Goal: Task Accomplishment & Management: Use online tool/utility

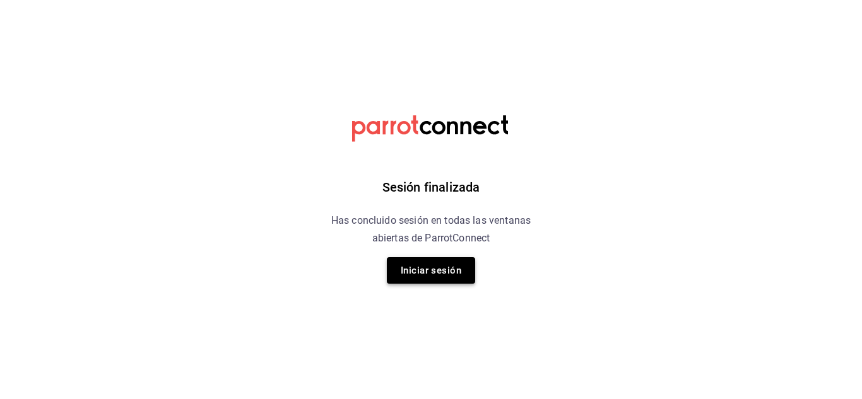
click at [450, 271] on button "Iniciar sesión" at bounding box center [431, 270] width 88 height 26
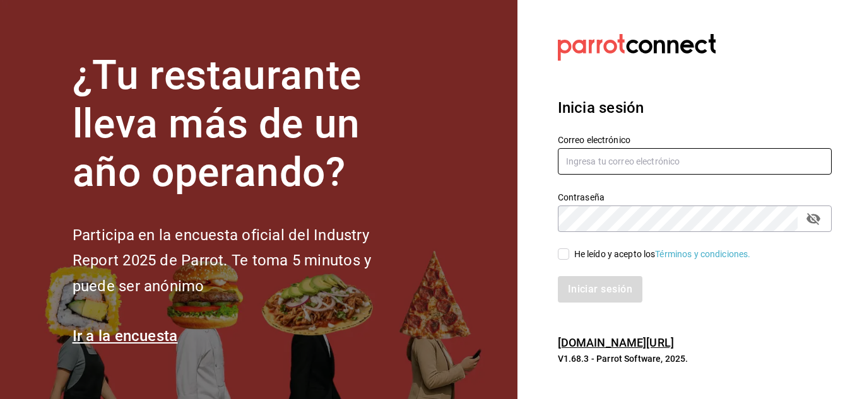
type input "teaandcoffeebar@gmail.com"
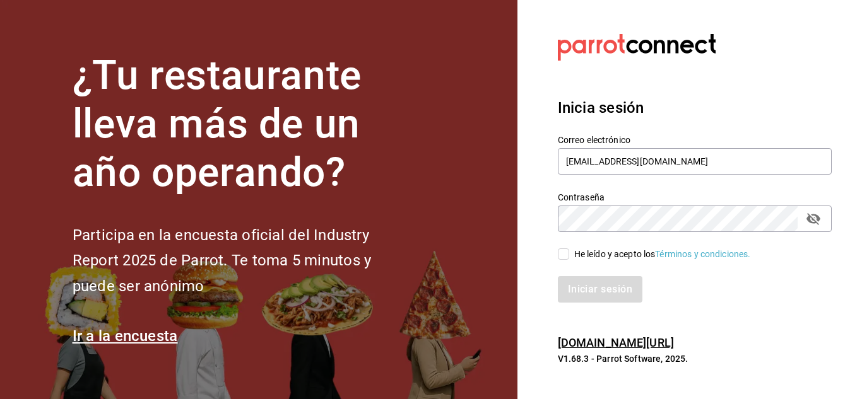
click at [563, 256] on input "He leído y acepto los Términos y condiciones." at bounding box center [563, 254] width 11 height 11
checkbox input "true"
click at [597, 300] on button "Iniciar sesión" at bounding box center [601, 289] width 86 height 26
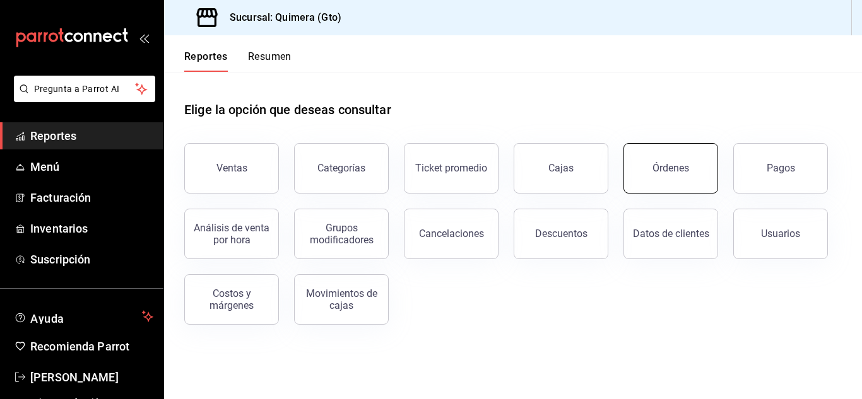
click at [669, 169] on div "Órdenes" at bounding box center [670, 168] width 37 height 12
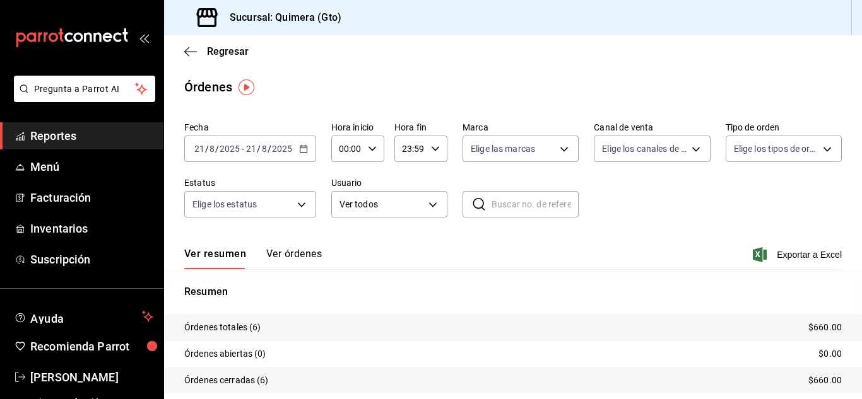
click at [301, 151] on icon "button" at bounding box center [303, 148] width 9 height 9
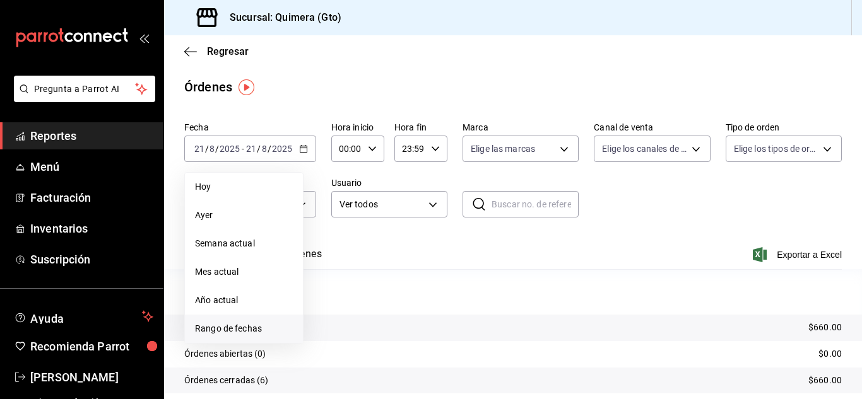
click at [253, 331] on span "Rango de fechas" at bounding box center [244, 328] width 98 height 13
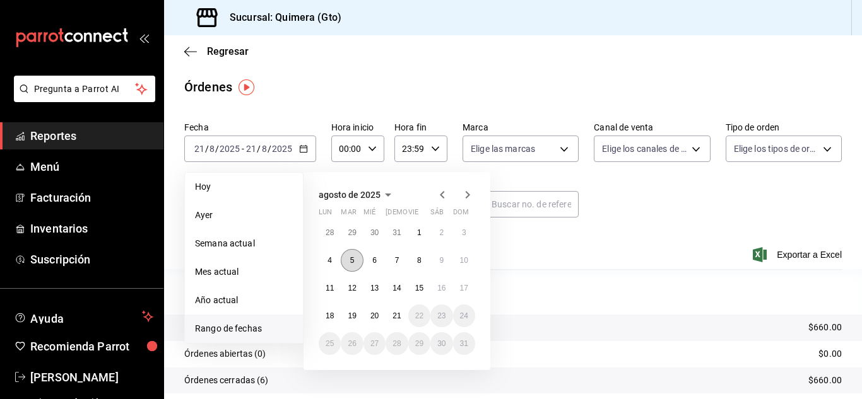
click at [349, 262] on button "5" at bounding box center [352, 260] width 22 height 23
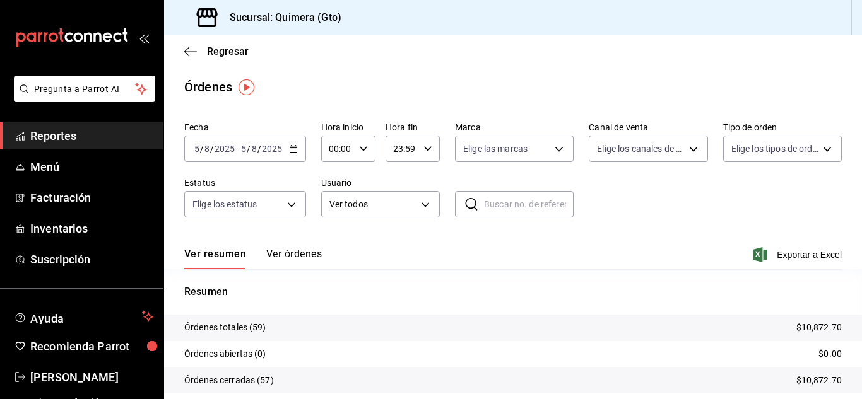
click at [290, 257] on button "Ver órdenes" at bounding box center [294, 258] width 56 height 21
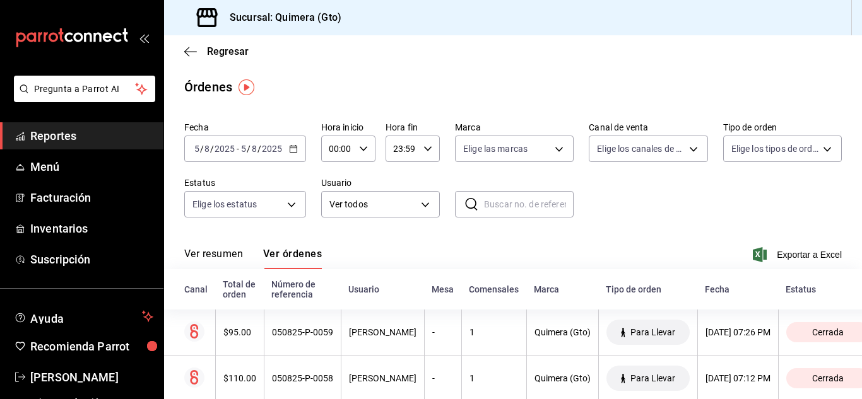
click at [670, 214] on div "Fecha 2025-08-05 5 / 8 / 2025 - 2025-08-05 5 / 8 / 2025 Hora inicio 00:00 Hora …" at bounding box center [512, 175] width 657 height 116
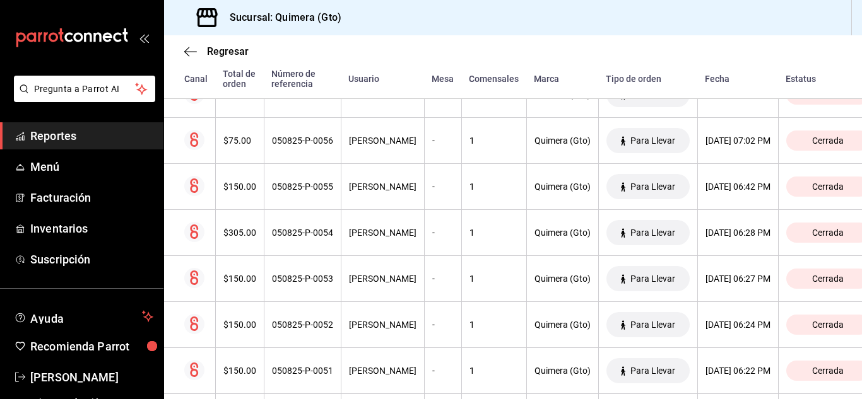
scroll to position [378, 0]
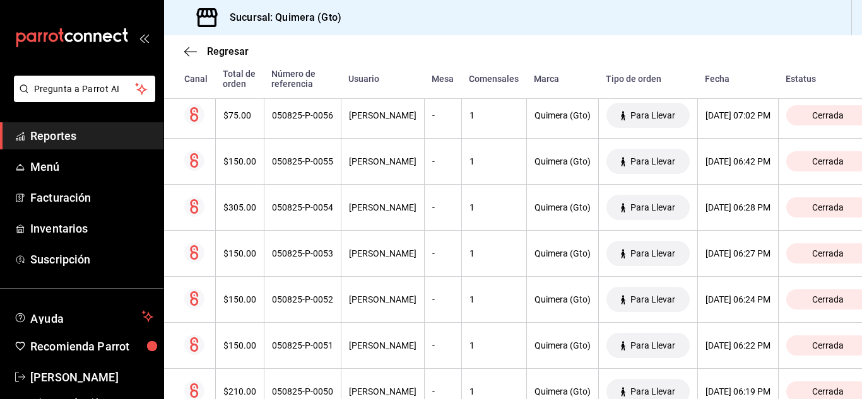
click at [697, 214] on th "05/08/2025 06:28 PM" at bounding box center [737, 208] width 81 height 46
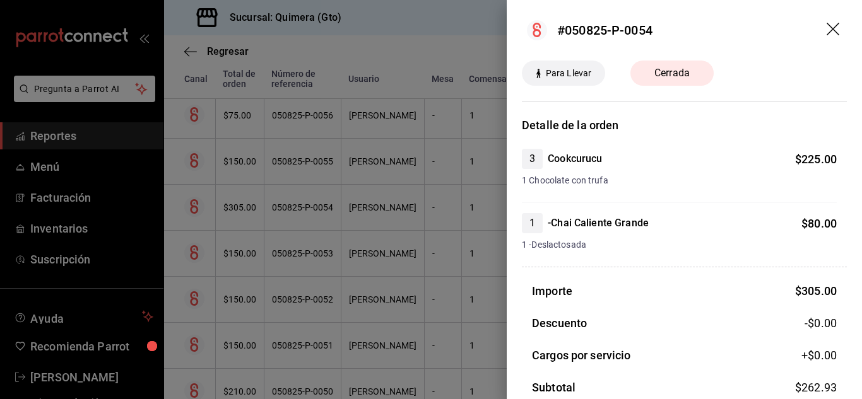
scroll to position [126, 0]
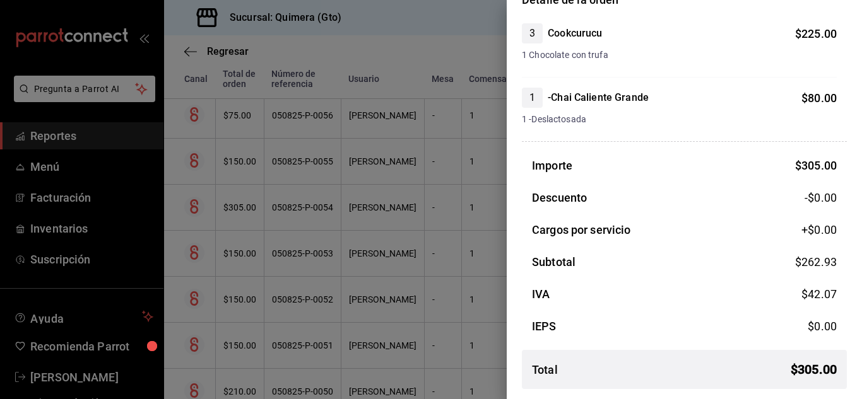
click at [410, 248] on div at bounding box center [431, 199] width 862 height 399
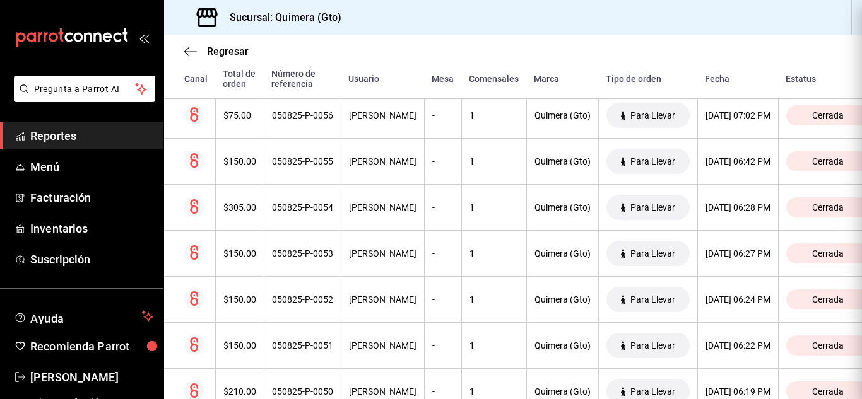
scroll to position [0, 0]
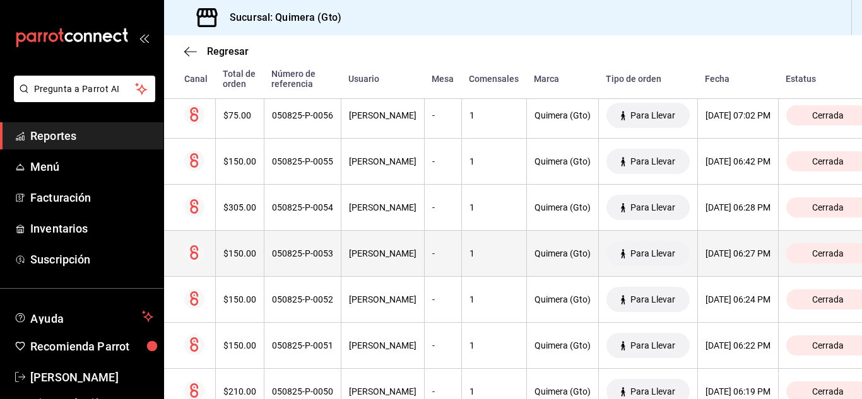
click at [559, 250] on div "Quimera (Gto)" at bounding box center [562, 254] width 56 height 10
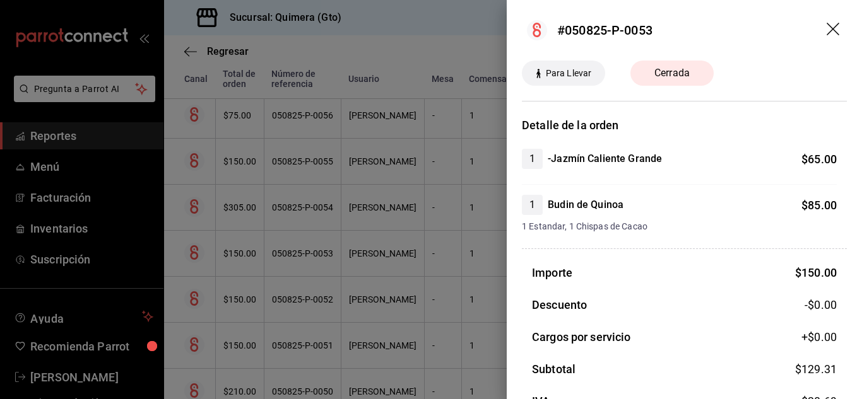
scroll to position [107, 0]
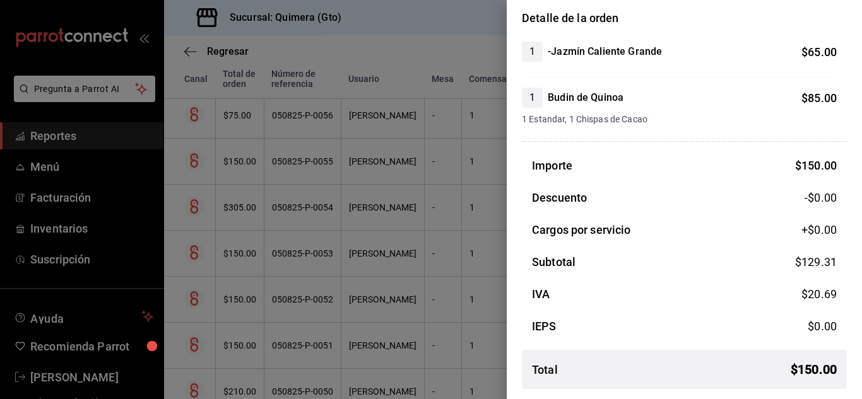
click at [371, 297] on div at bounding box center [431, 199] width 862 height 399
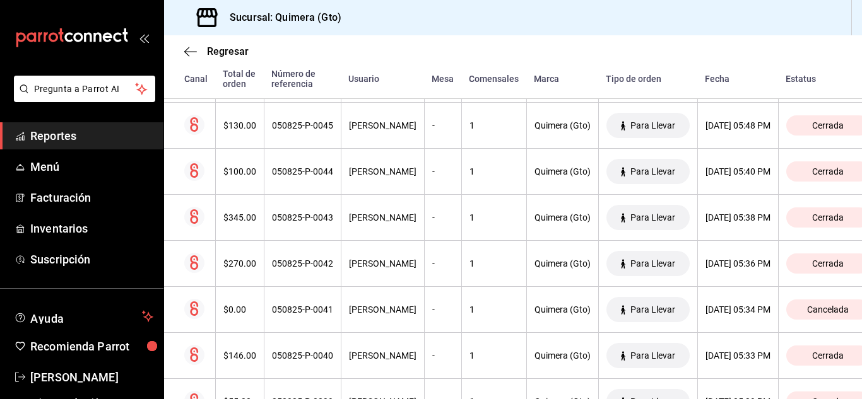
scroll to position [910, 0]
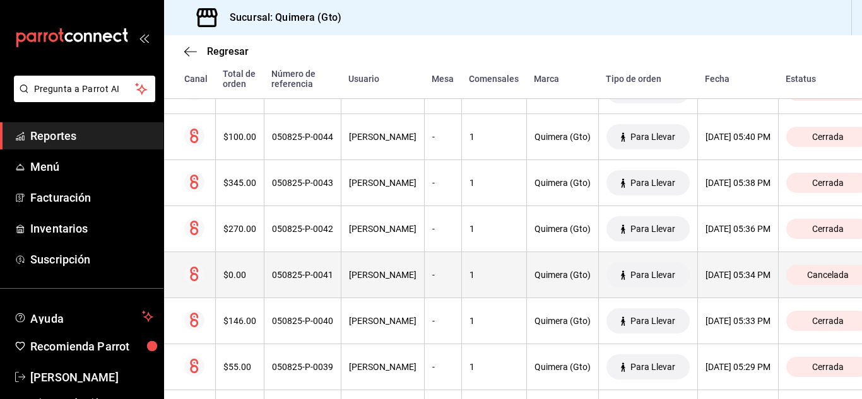
click at [697, 270] on th "05/08/2025 05:34 PM" at bounding box center [737, 275] width 81 height 46
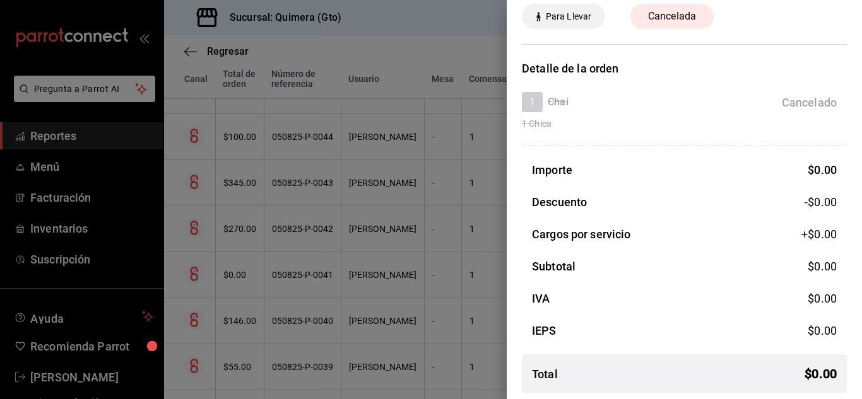
scroll to position [61, 0]
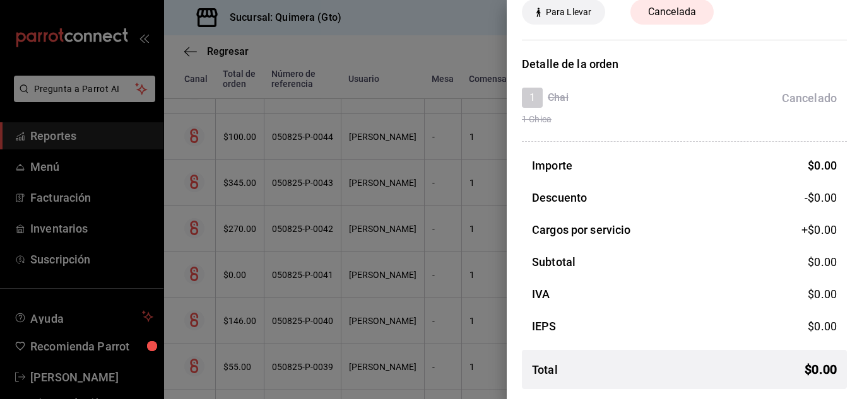
click at [358, 250] on div at bounding box center [431, 199] width 862 height 399
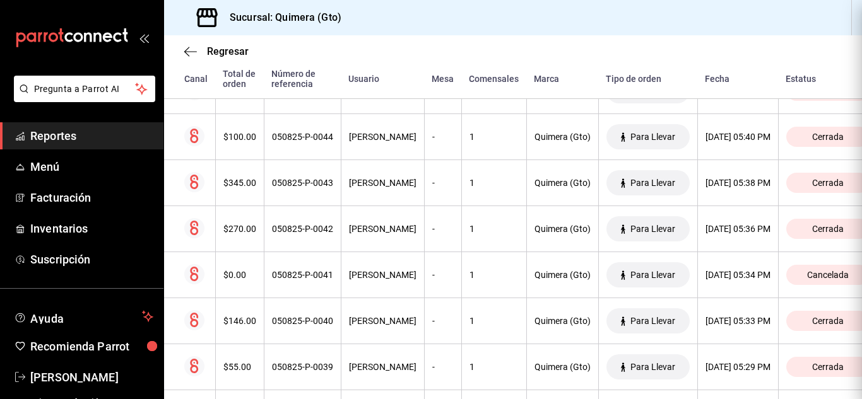
scroll to position [0, 0]
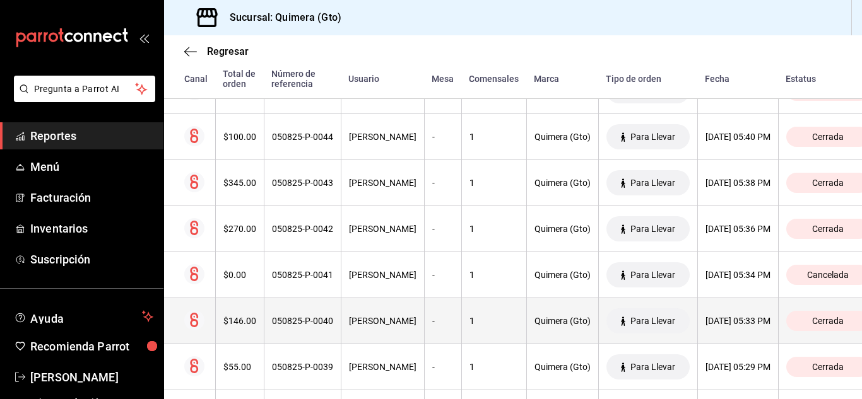
click at [666, 325] on th "Para Llevar" at bounding box center [647, 321] width 99 height 46
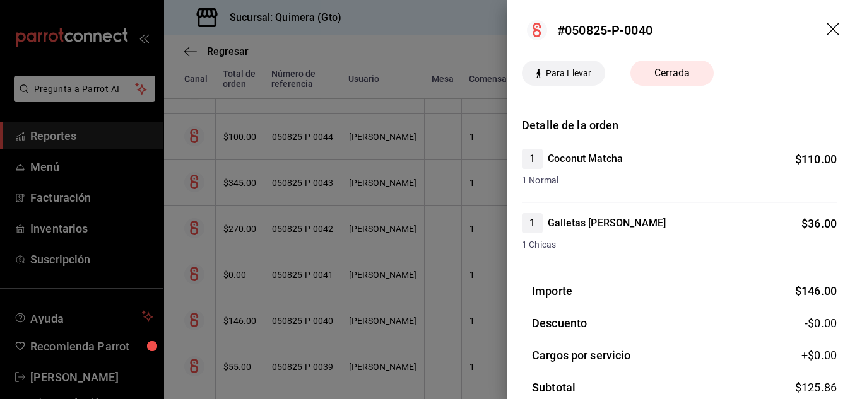
scroll to position [126, 0]
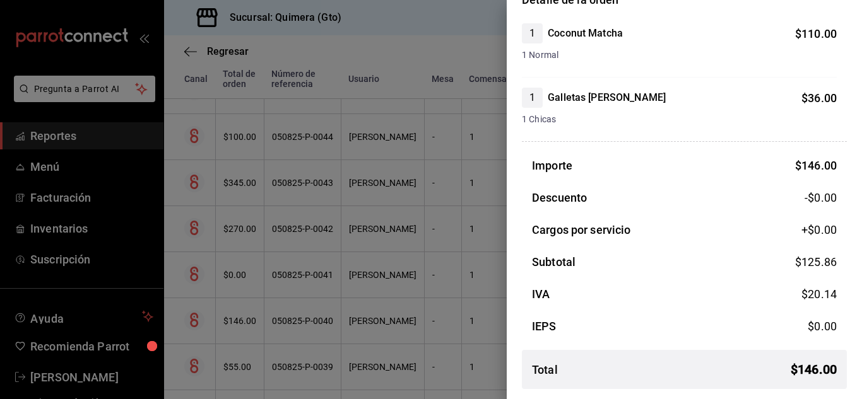
click at [436, 264] on div at bounding box center [431, 199] width 862 height 399
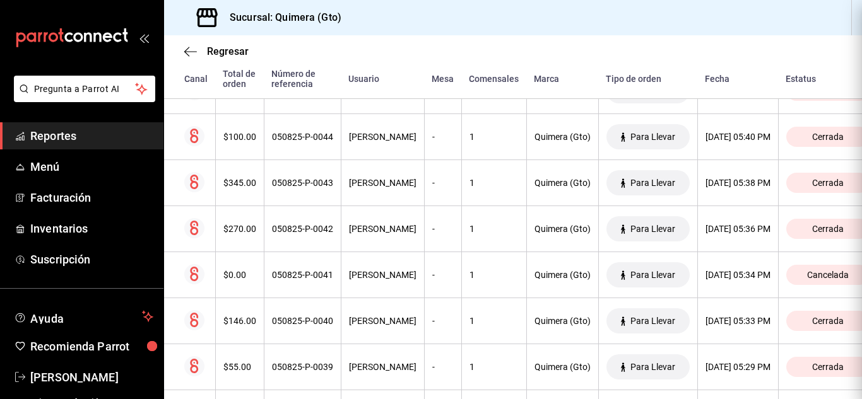
scroll to position [0, 0]
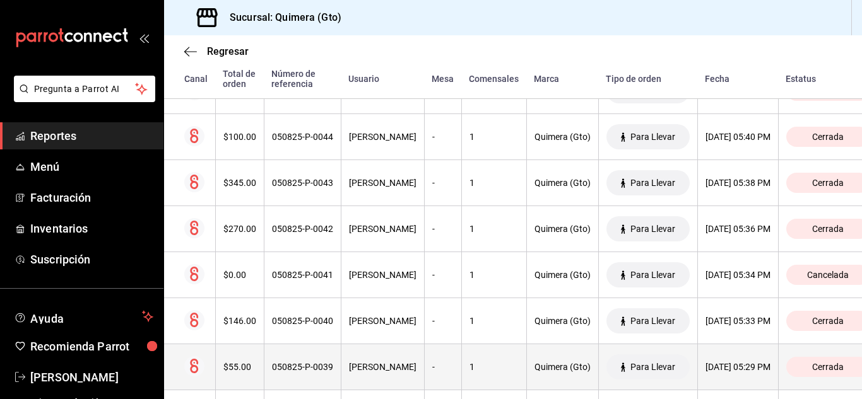
click at [697, 377] on th "05/08/2025 05:29 PM" at bounding box center [737, 367] width 81 height 46
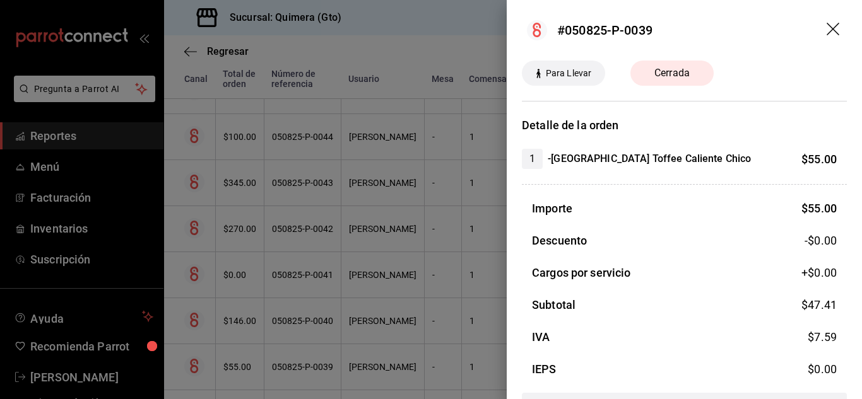
click at [422, 257] on div at bounding box center [431, 199] width 862 height 399
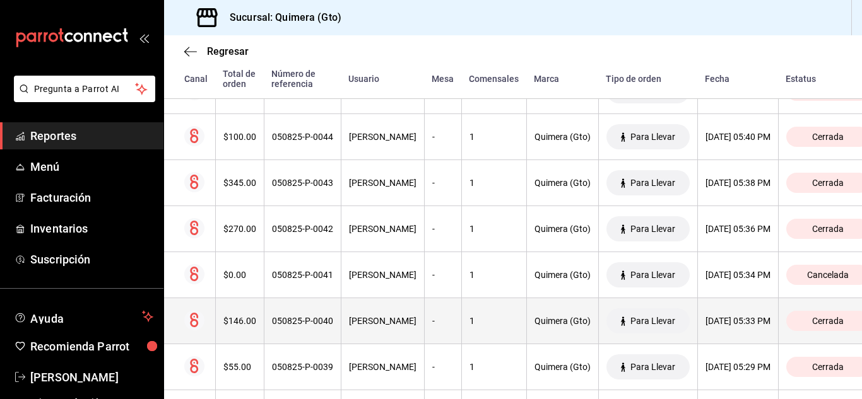
click at [705, 324] on div "05/08/2025 05:33 PM" at bounding box center [737, 321] width 65 height 10
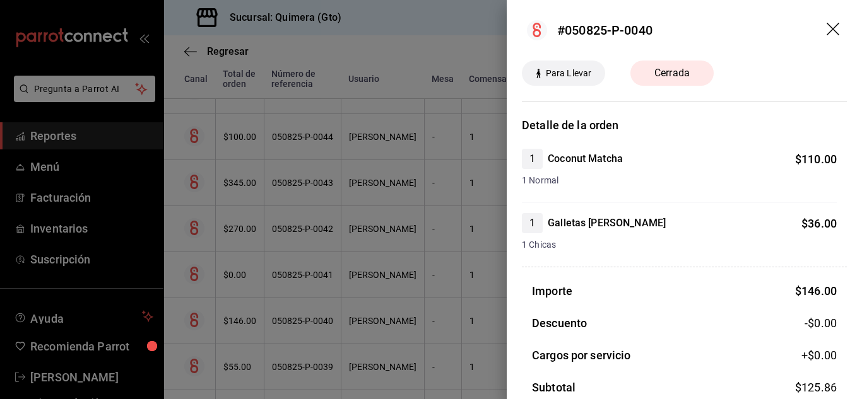
click at [445, 252] on div at bounding box center [431, 199] width 862 height 399
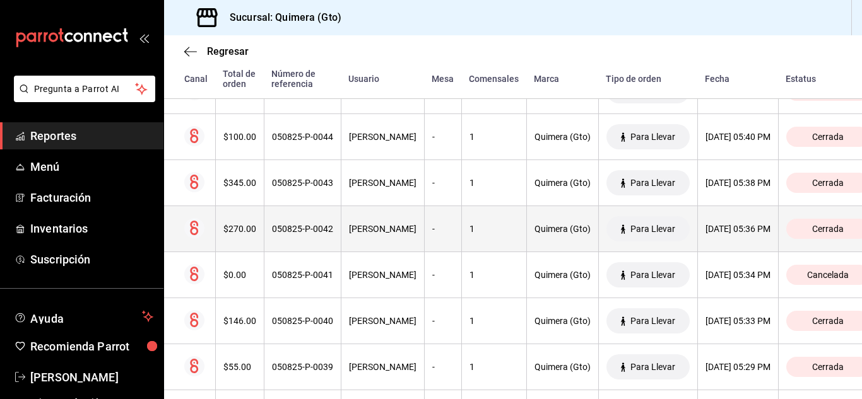
click at [709, 211] on th "05/08/2025 05:36 PM" at bounding box center [737, 229] width 81 height 46
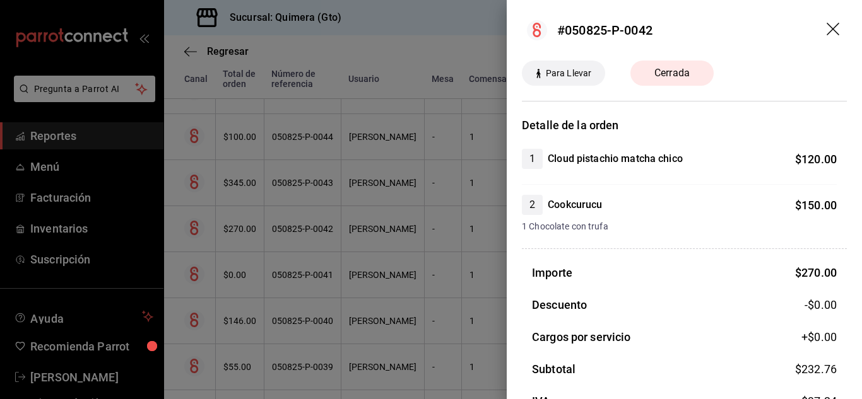
click at [392, 223] on div at bounding box center [431, 199] width 862 height 399
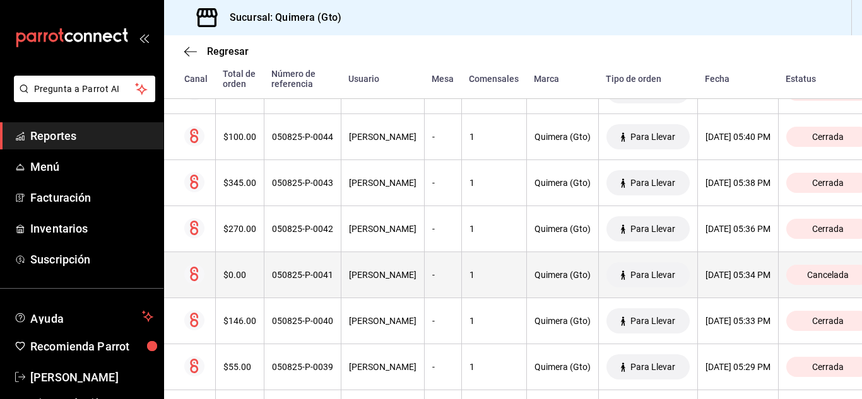
click at [697, 286] on th "05/08/2025 05:34 PM" at bounding box center [737, 275] width 81 height 46
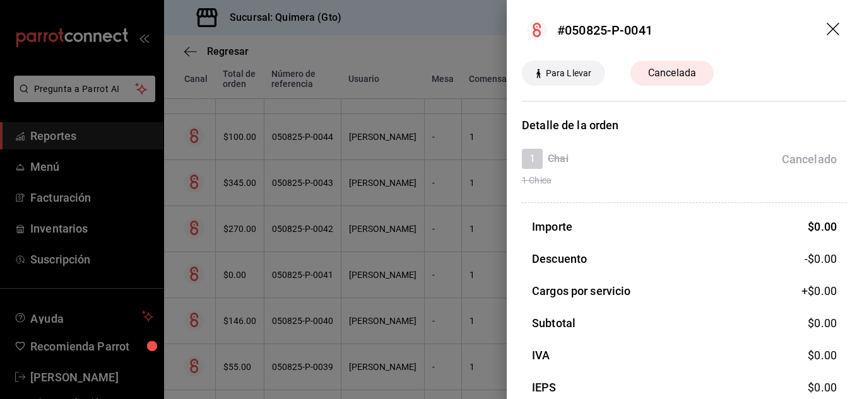
click at [395, 244] on div at bounding box center [431, 199] width 862 height 399
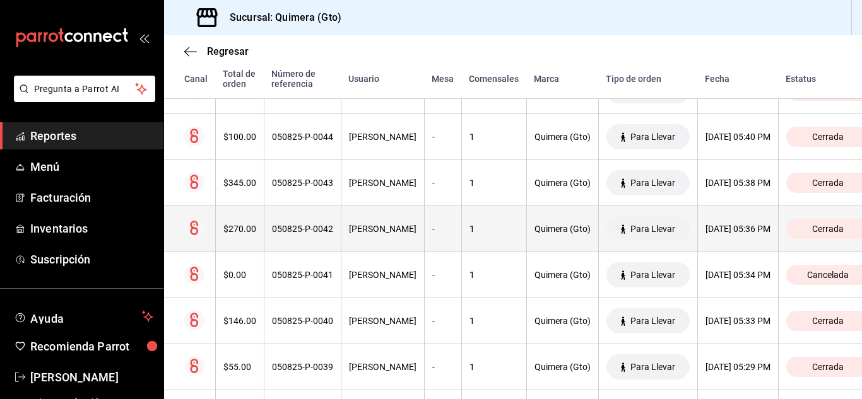
click at [714, 229] on div "05/08/2025 05:36 PM" at bounding box center [737, 229] width 65 height 10
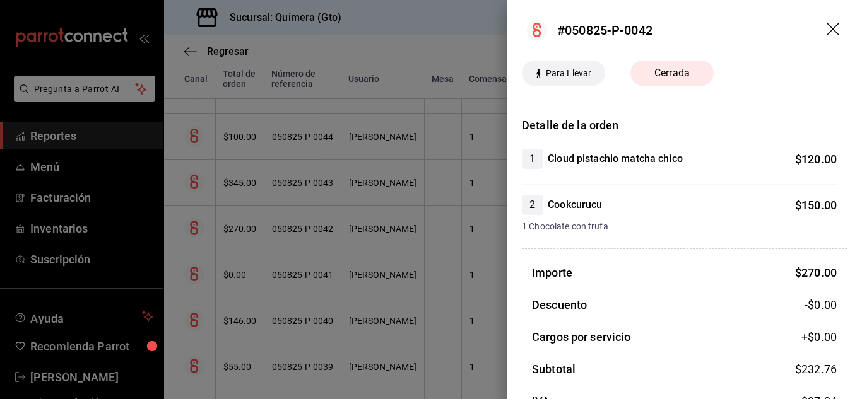
click at [442, 238] on div at bounding box center [431, 199] width 862 height 399
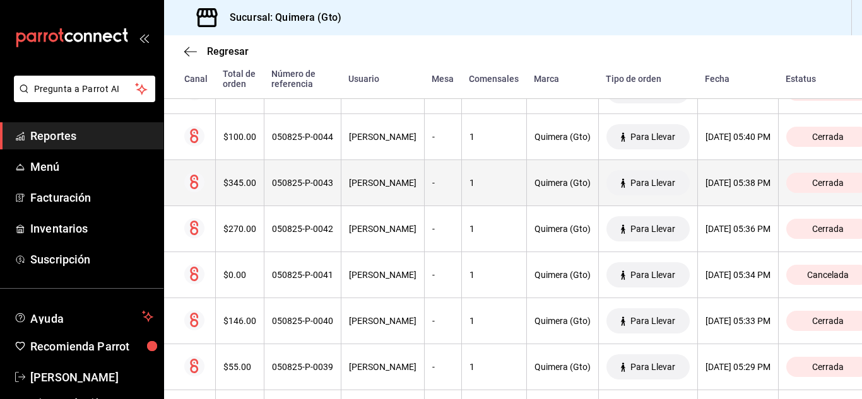
click at [699, 192] on th "05/08/2025 05:38 PM" at bounding box center [737, 183] width 81 height 46
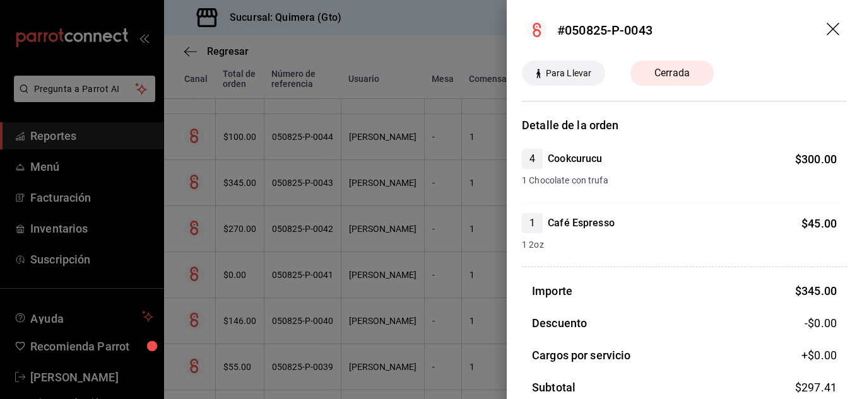
scroll to position [126, 0]
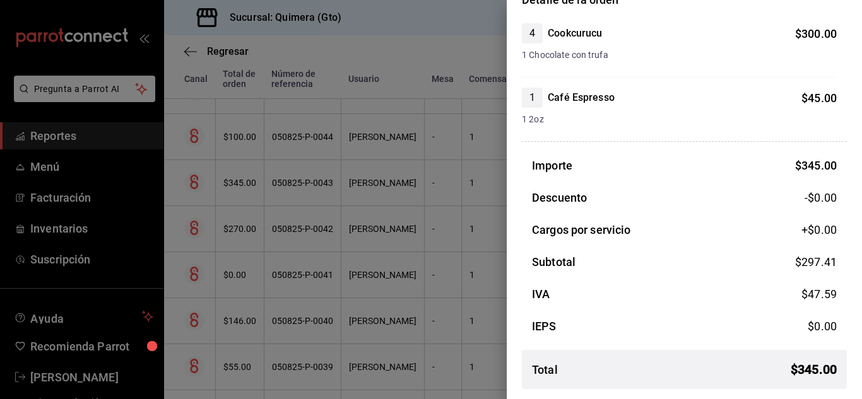
click at [445, 210] on div at bounding box center [431, 199] width 862 height 399
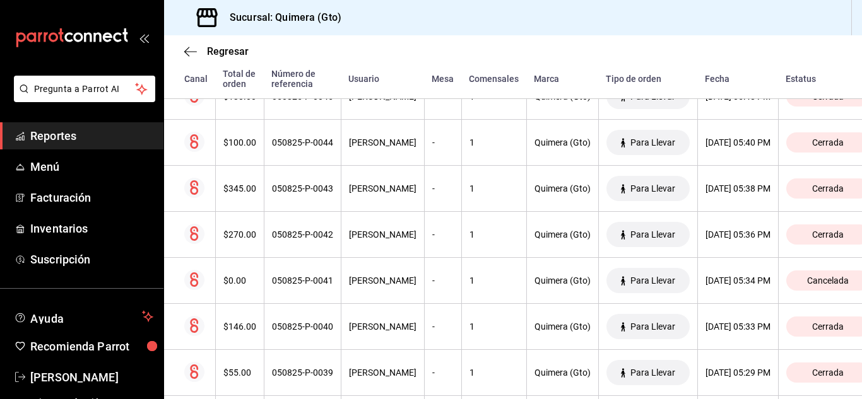
scroll to position [898, 0]
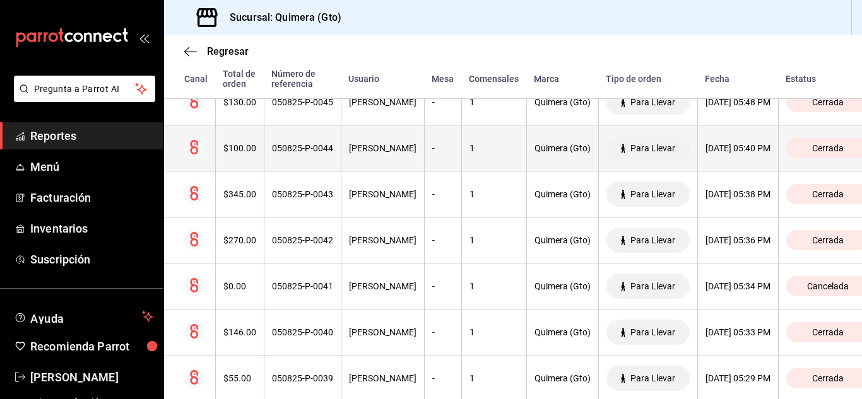
click at [724, 149] on div "05/08/2025 05:40 PM" at bounding box center [737, 148] width 65 height 10
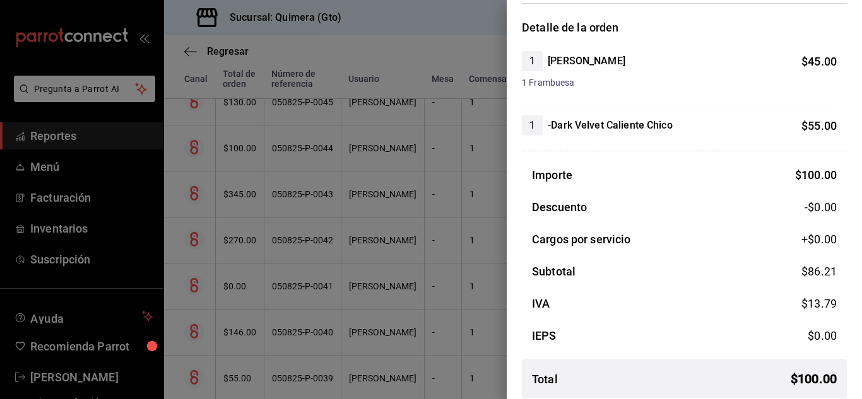
scroll to position [107, 0]
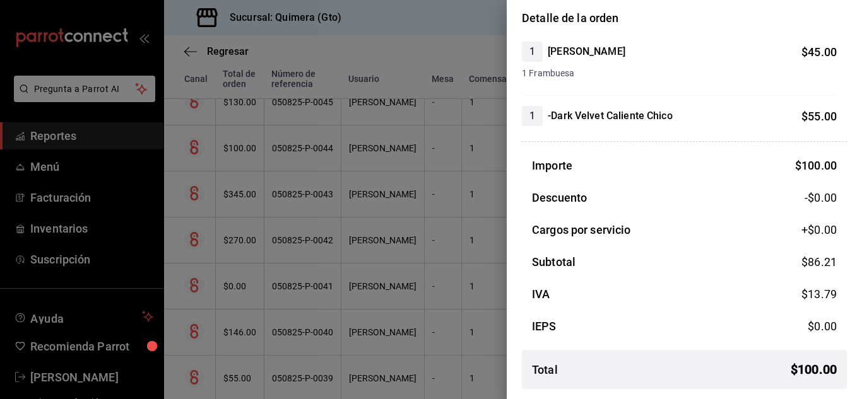
click at [442, 231] on div at bounding box center [431, 199] width 862 height 399
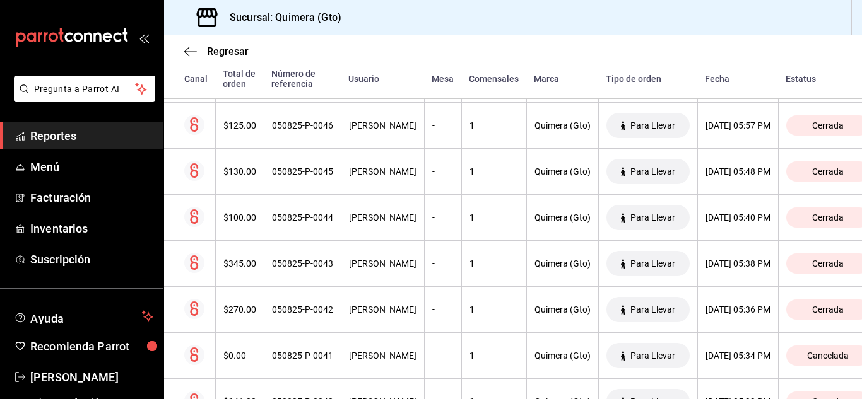
scroll to position [817, 0]
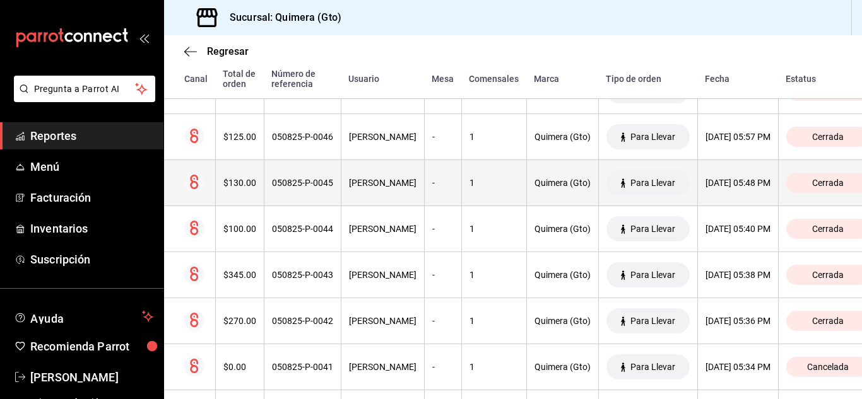
click at [705, 178] on div "05/08/2025 05:48 PM" at bounding box center [737, 183] width 65 height 10
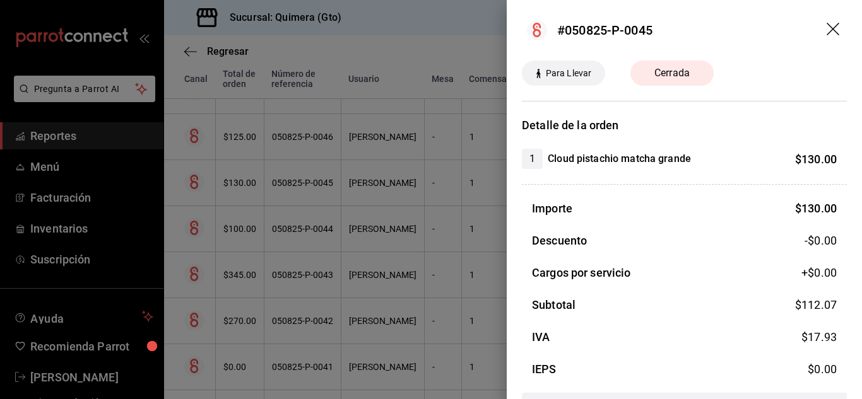
click at [387, 204] on div at bounding box center [431, 199] width 862 height 399
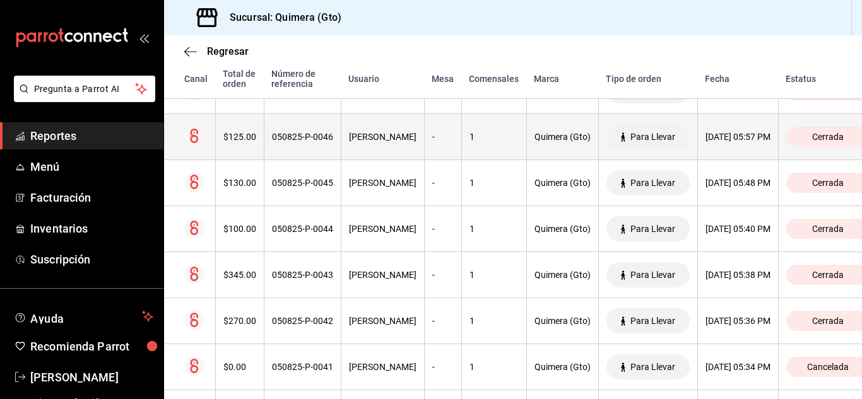
click at [710, 153] on th "05/08/2025 05:57 PM" at bounding box center [737, 137] width 81 height 46
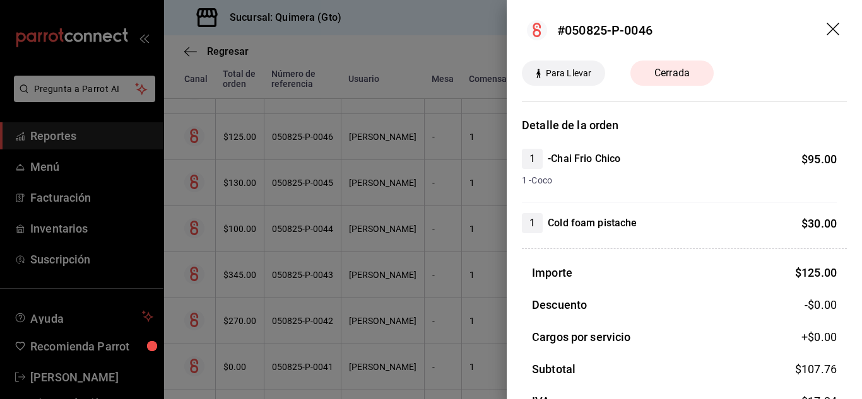
click at [373, 190] on div at bounding box center [431, 199] width 862 height 399
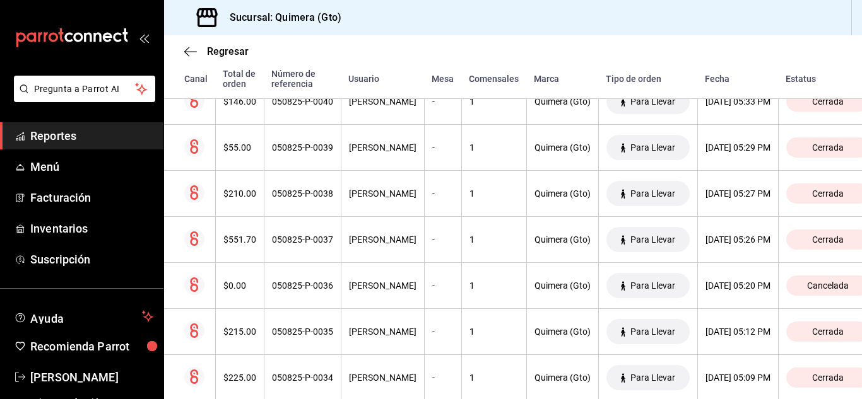
scroll to position [1135, 0]
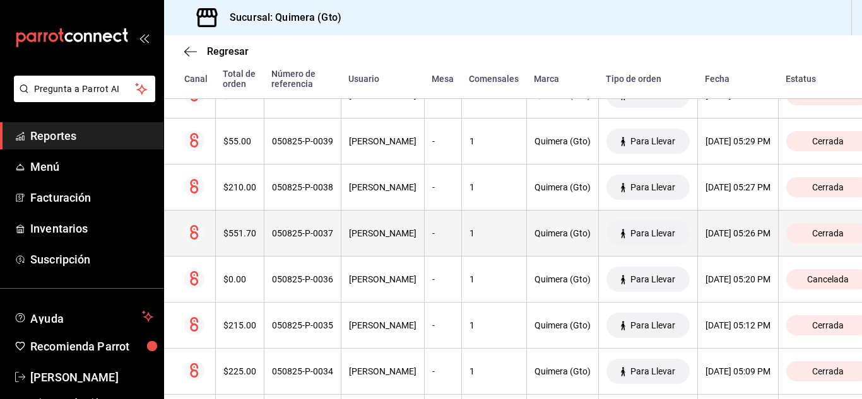
click at [728, 238] on div "05/08/2025 05:26 PM" at bounding box center [737, 233] width 65 height 10
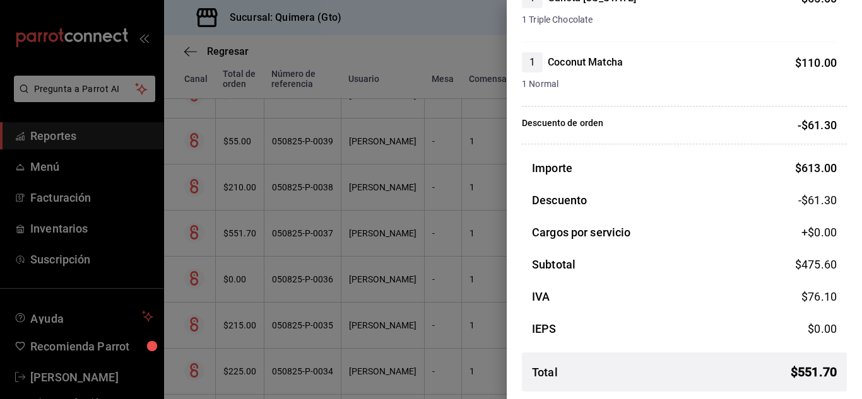
scroll to position [421, 0]
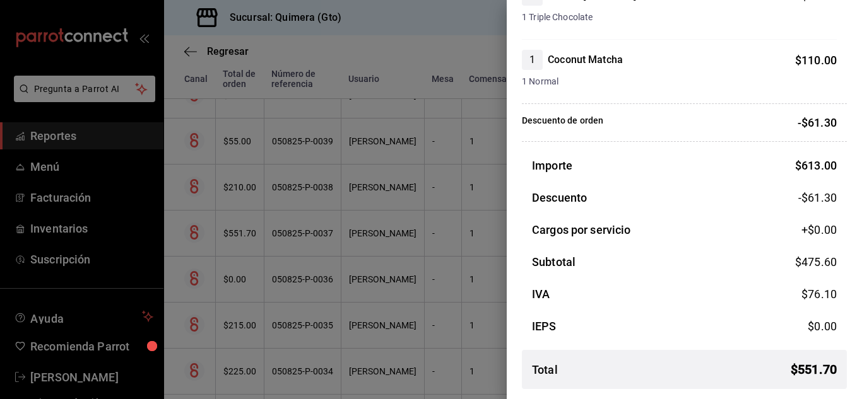
click at [402, 218] on div at bounding box center [431, 199] width 862 height 399
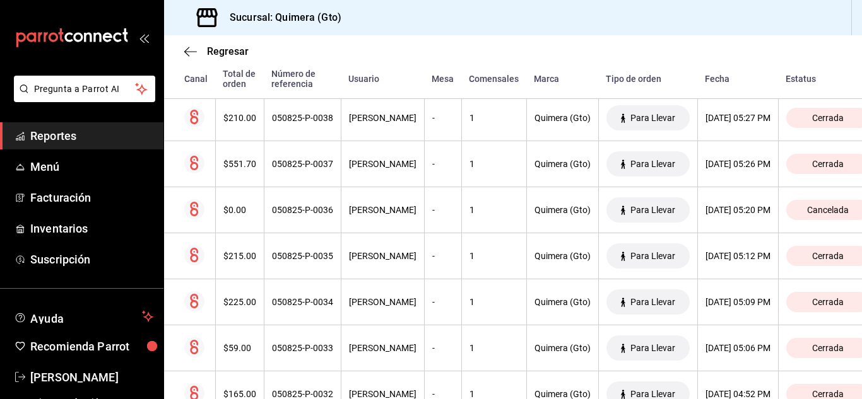
scroll to position [1227, 0]
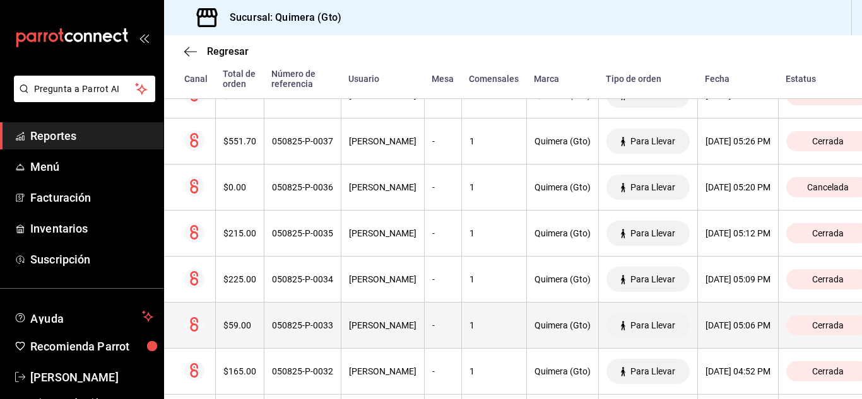
click at [697, 333] on th "05/08/2025 05:06 PM" at bounding box center [737, 326] width 81 height 46
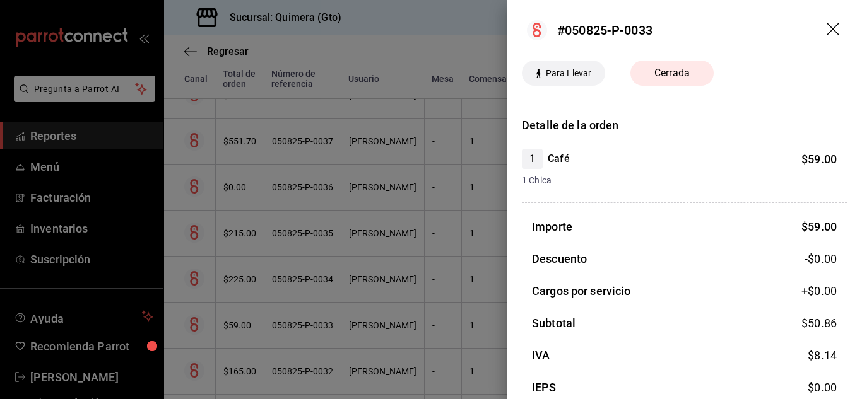
scroll to position [61, 0]
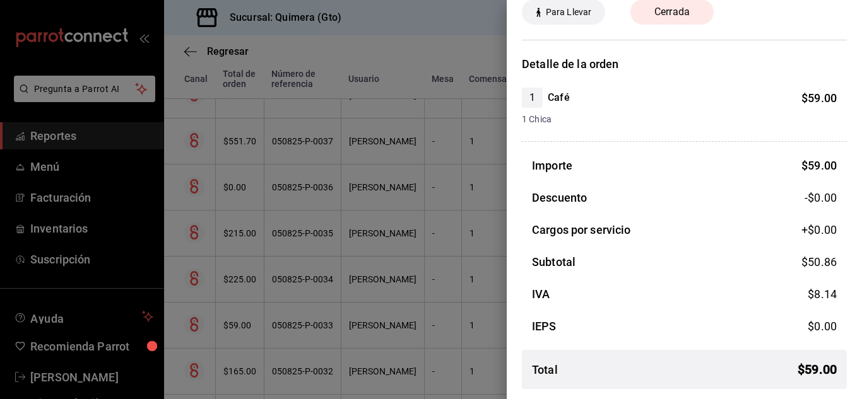
click at [287, 313] on div at bounding box center [431, 199] width 862 height 399
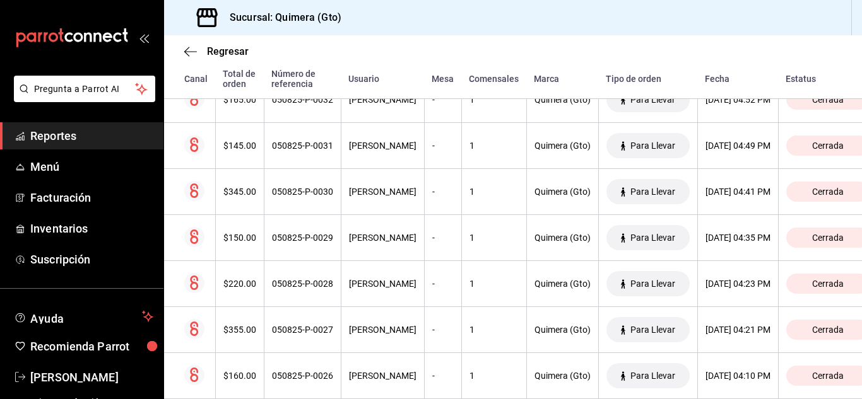
scroll to position [1505, 0]
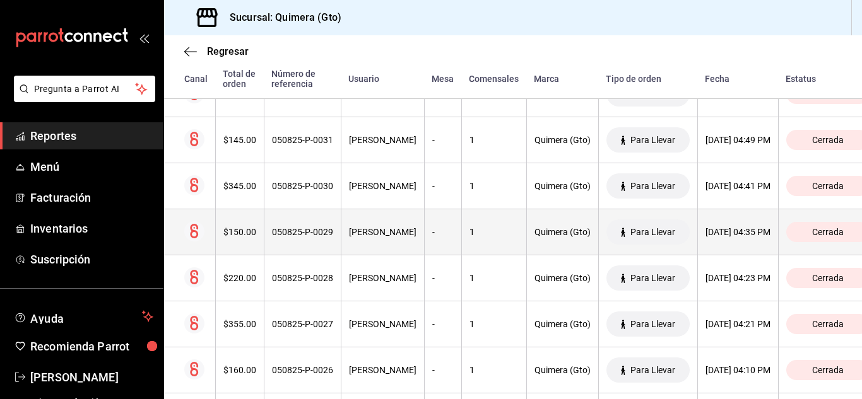
click at [697, 223] on th "05/08/2025 04:35 PM" at bounding box center [737, 232] width 81 height 46
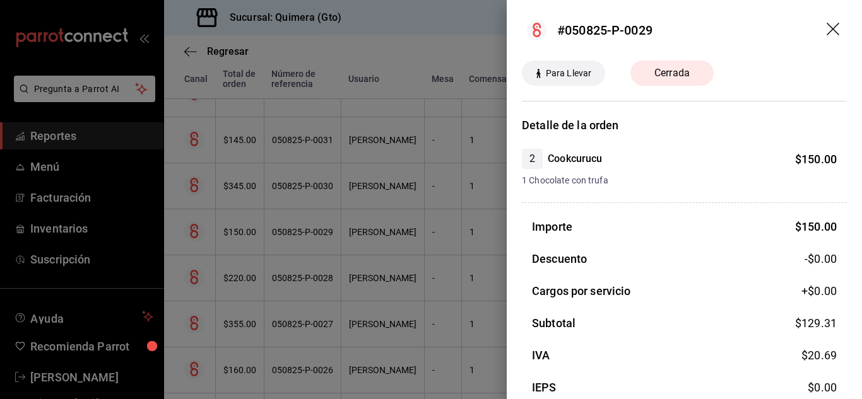
click at [407, 177] on div at bounding box center [431, 199] width 862 height 399
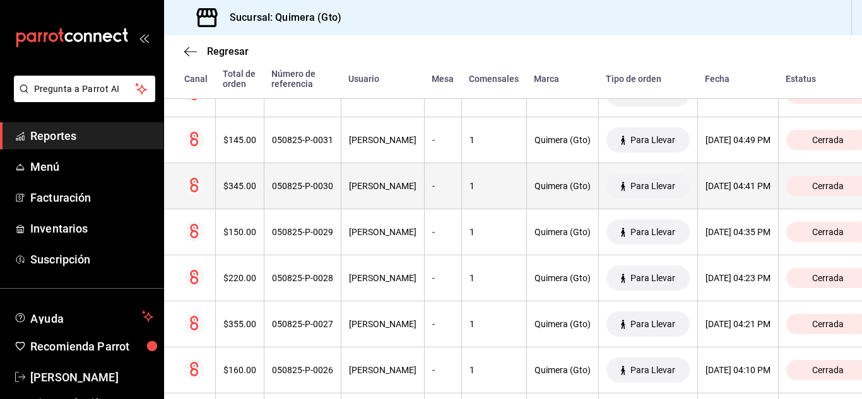
click at [734, 197] on th "05/08/2025 04:41 PM" at bounding box center [737, 186] width 81 height 46
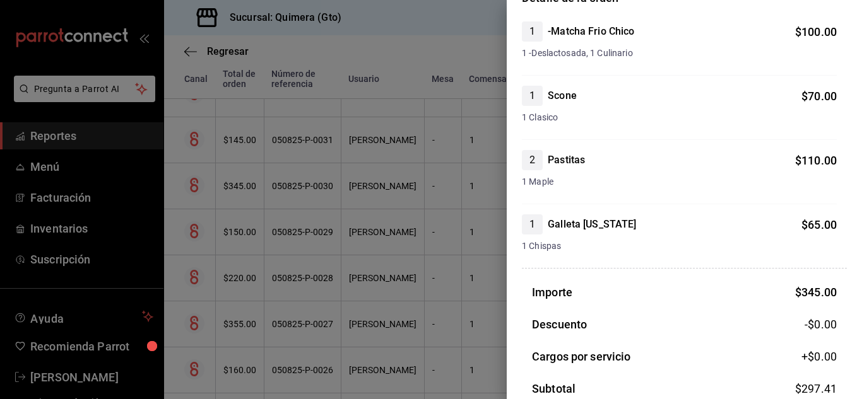
scroll to position [144, 0]
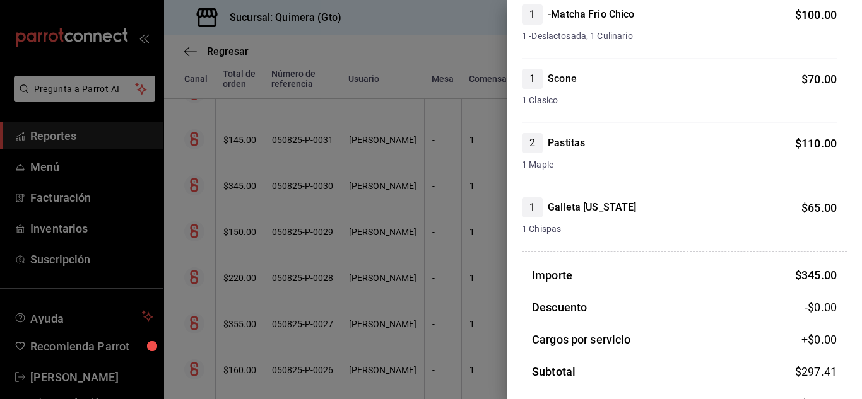
click at [446, 197] on div at bounding box center [431, 199] width 862 height 399
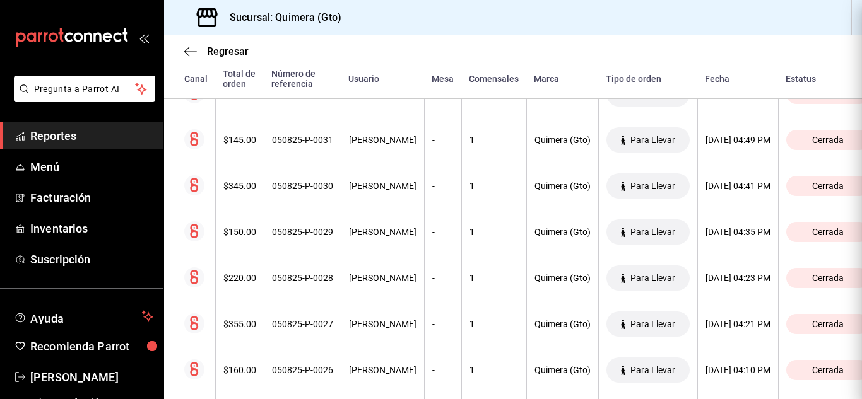
scroll to position [0, 0]
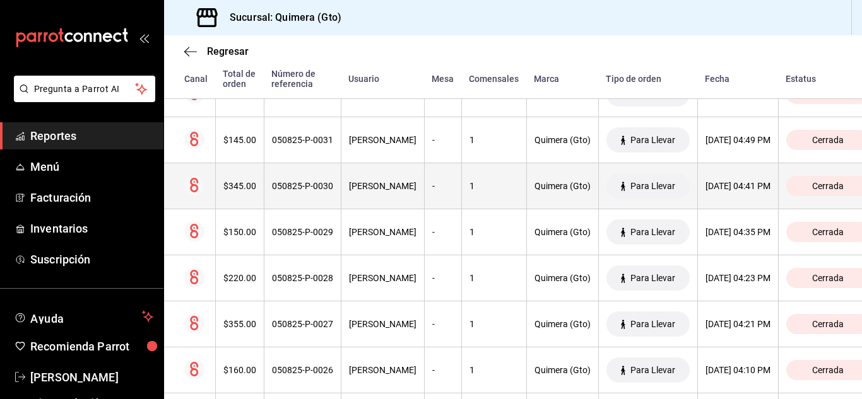
click at [749, 182] on div "05/08/2025 04:41 PM" at bounding box center [737, 186] width 65 height 10
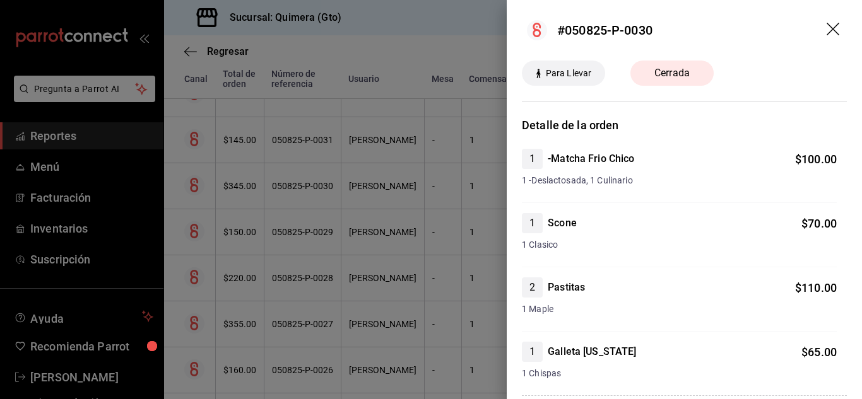
click at [385, 166] on div at bounding box center [431, 199] width 862 height 399
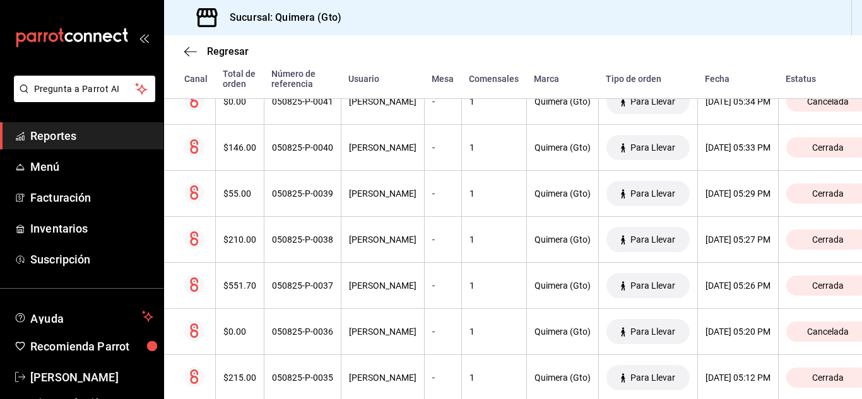
scroll to position [921, 0]
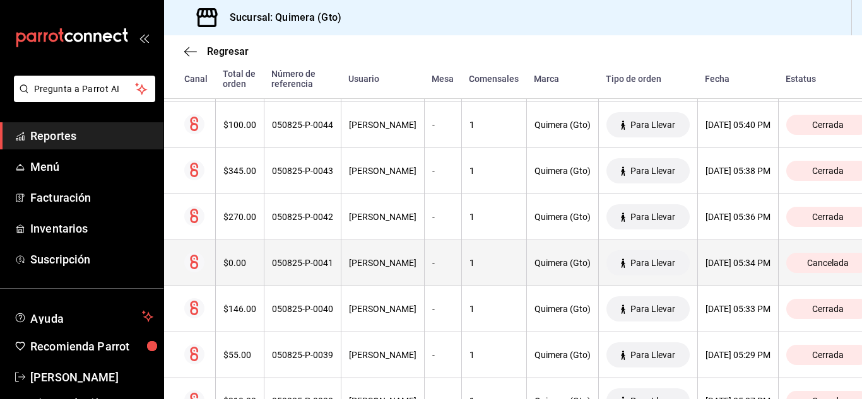
click at [705, 264] on div "05/08/2025 05:34 PM" at bounding box center [737, 263] width 65 height 10
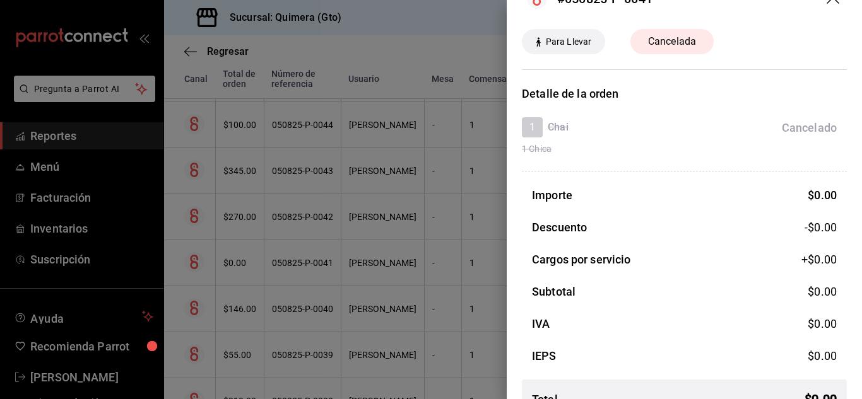
scroll to position [0, 0]
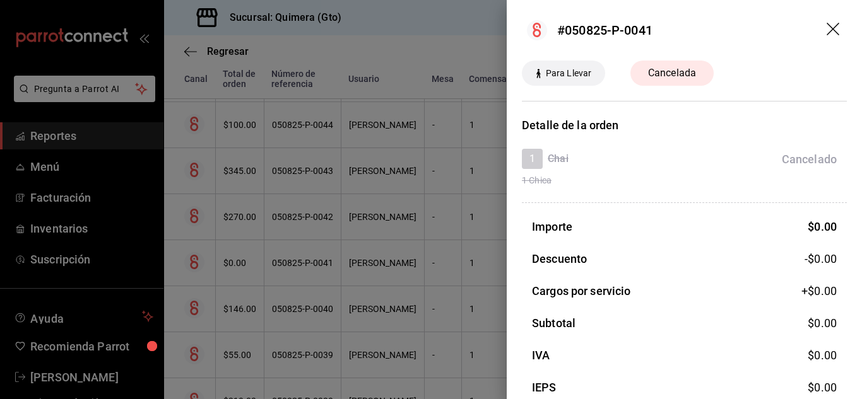
click at [826, 30] on icon "drag" at bounding box center [832, 29] width 13 height 13
